Goal: Information Seeking & Learning: Find specific fact

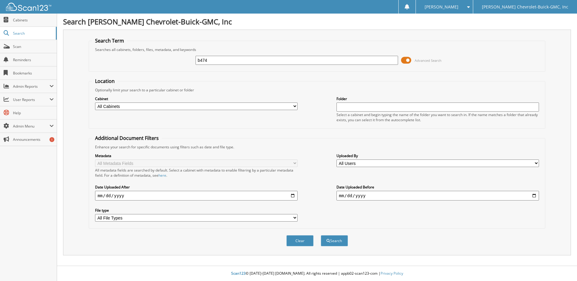
type input "b474"
click at [321, 235] on button "Search" at bounding box center [334, 240] width 27 height 11
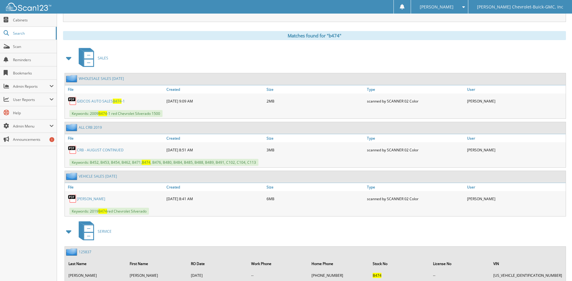
scroll to position [241, 0]
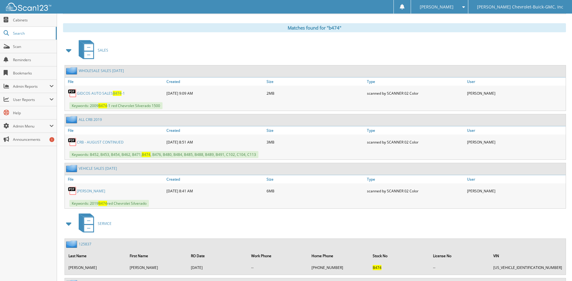
click at [95, 191] on link "[PERSON_NAME]" at bounding box center [91, 190] width 28 height 5
